Goal: Task Accomplishment & Management: Manage account settings

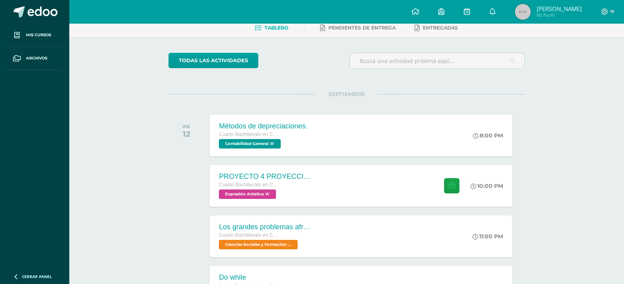
scroll to position [39, 0]
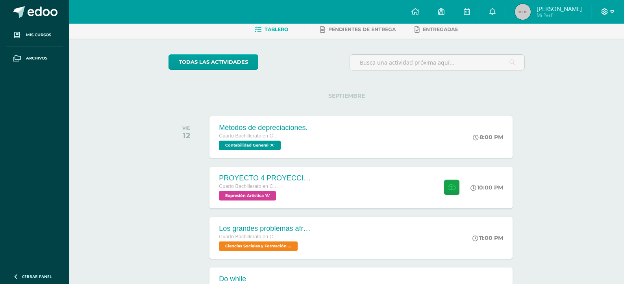
click at [607, 9] on icon at bounding box center [604, 11] width 7 height 7
click at [589, 51] on span "Cerrar sesión" at bounding box center [587, 53] width 35 height 7
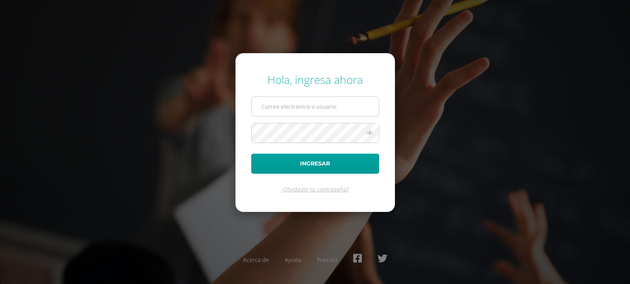
type input "2021207@laestrella.edu.gt"
click at [358, 98] on input "2021207@laestrella.edu.gt" at bounding box center [315, 106] width 127 height 19
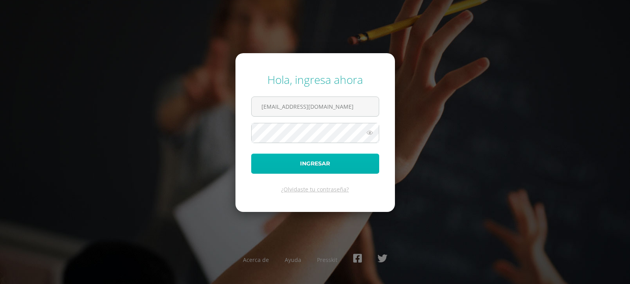
click at [316, 160] on button "Ingresar" at bounding box center [315, 164] width 128 height 20
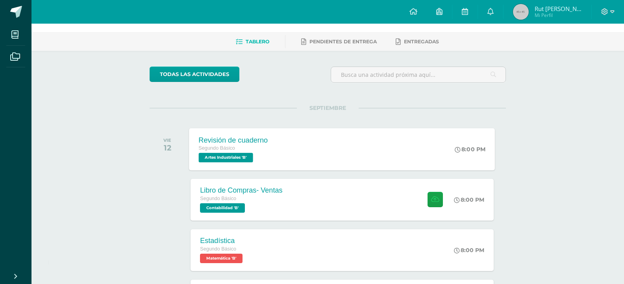
scroll to position [79, 0]
